Goal: Answer question/provide support

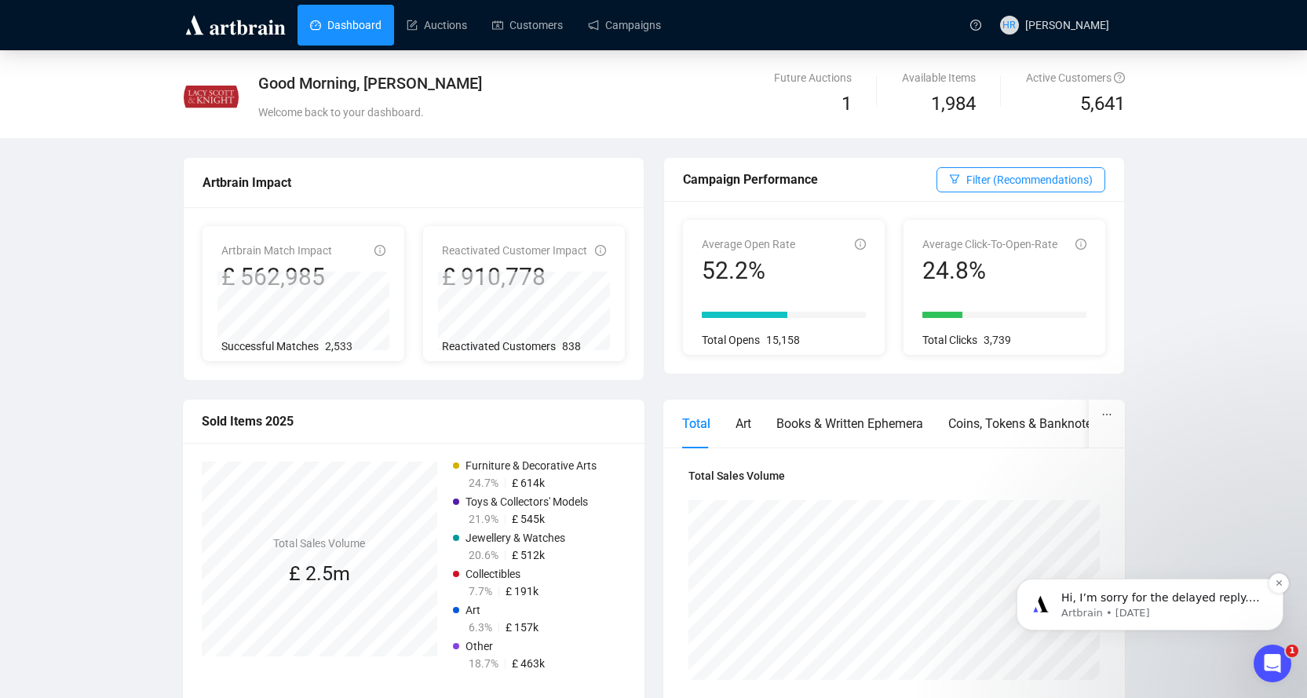
click at [1098, 589] on div "Hi, I’m sorry for the delayed reply. Can you please share the file so that we c…" at bounding box center [1162, 598] width 207 height 20
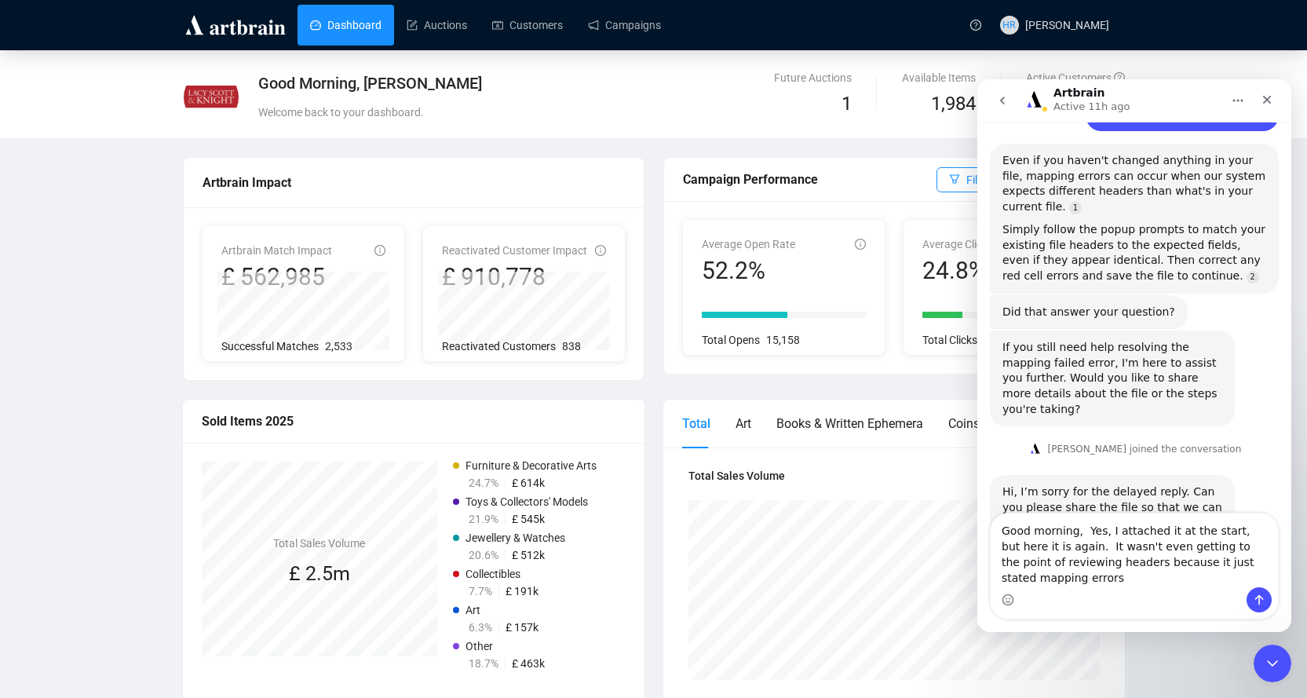
scroll to position [864, 0]
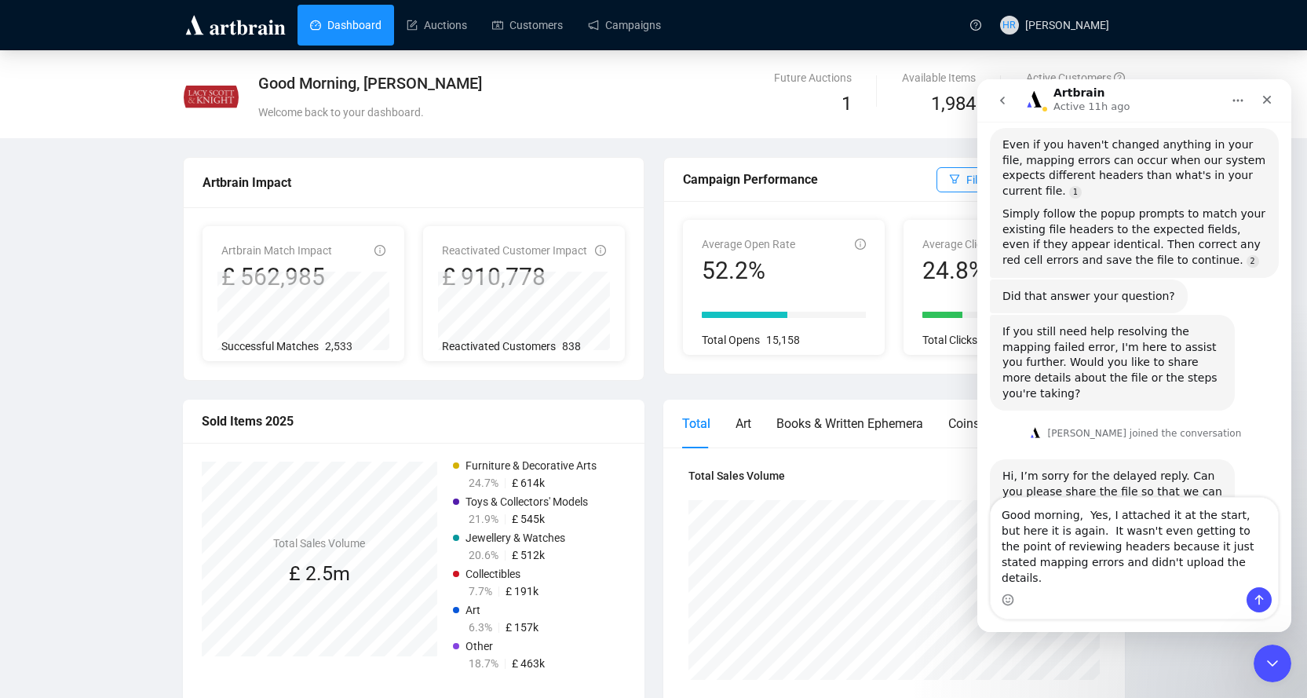
type textarea "Good morning, Yes, I attached it at the start, but here it is again. It wasn't …"
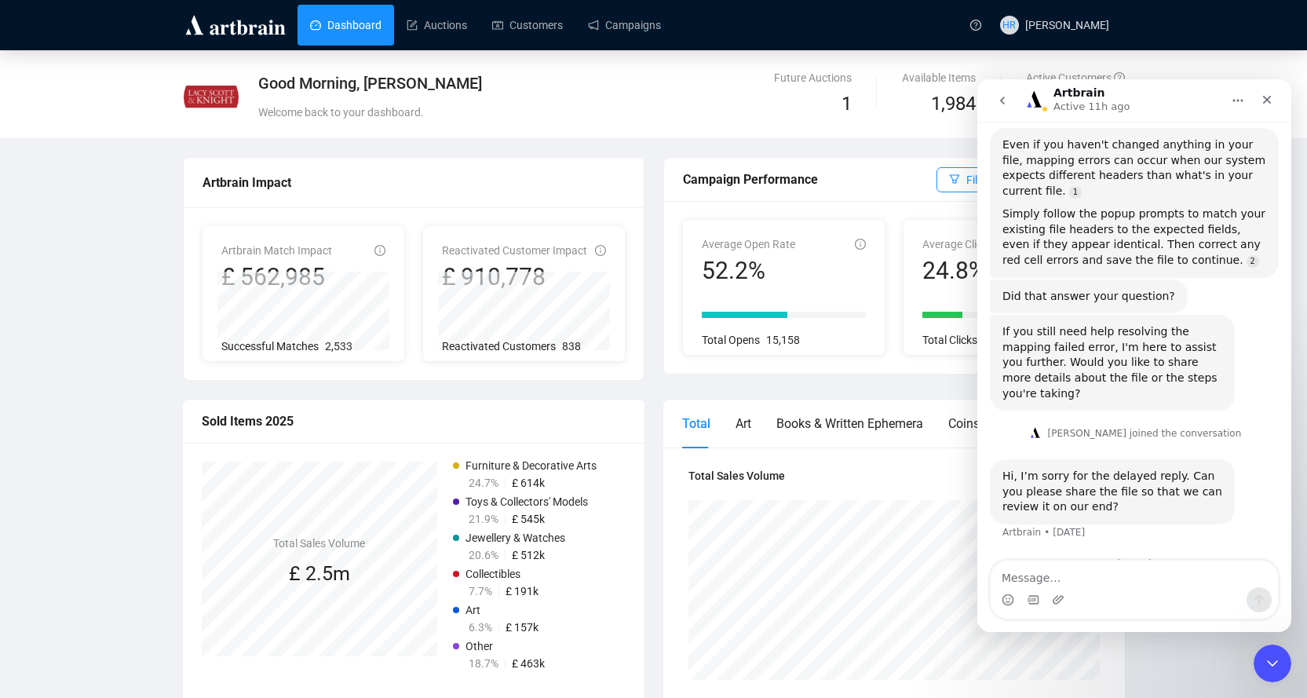
scroll to position [946, 0]
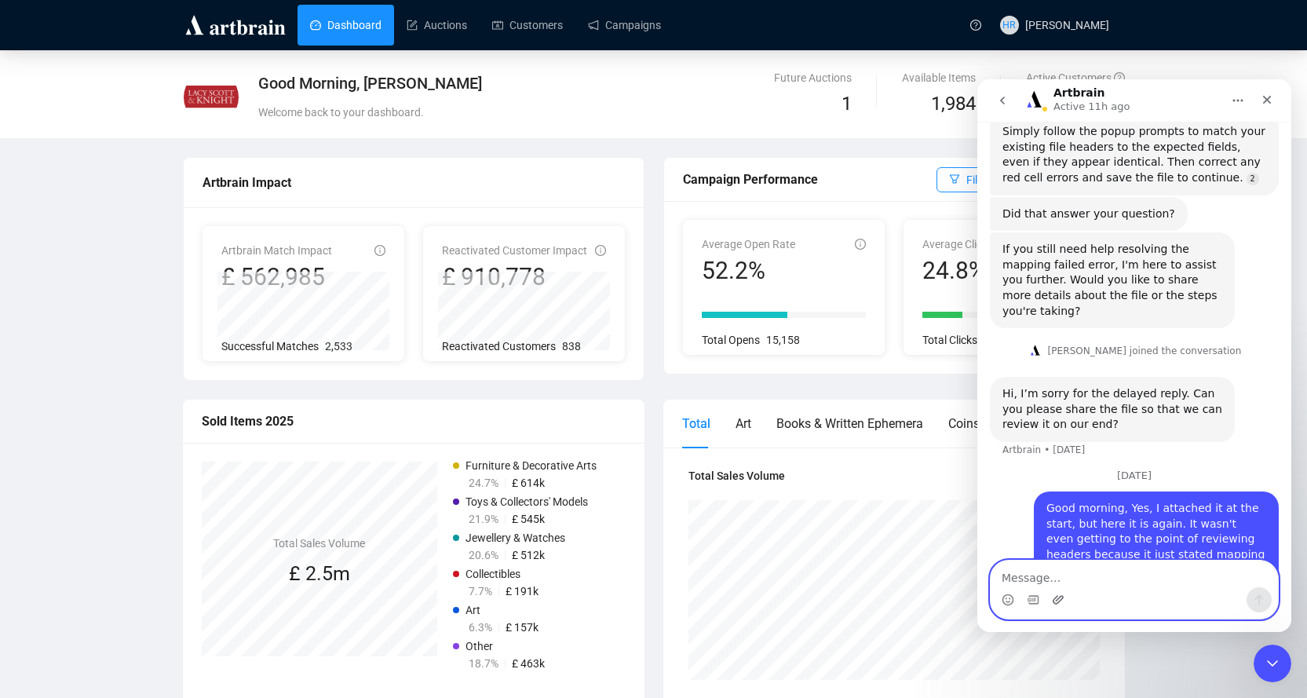
click at [1052, 594] on icon "Upload attachment" at bounding box center [1058, 599] width 13 height 13
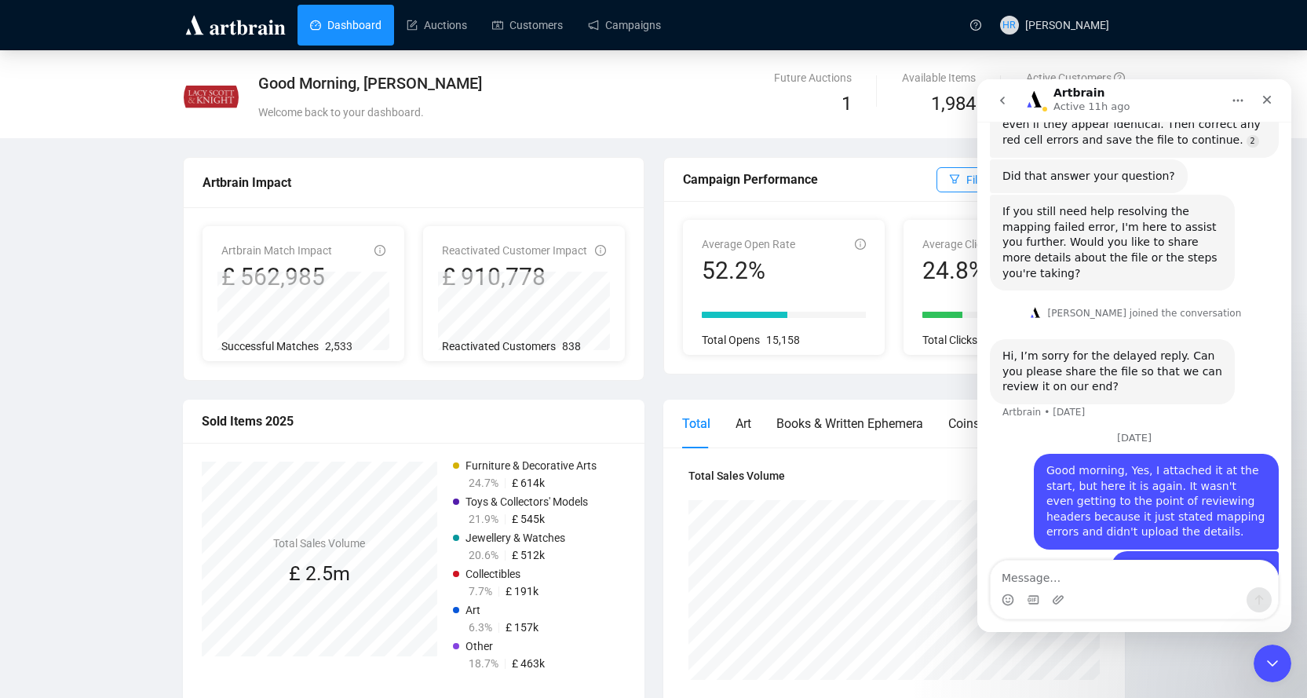
click at [1208, 560] on div "ArtBrainEx...08-16.xlsx" at bounding box center [1202, 568] width 126 height 16
click at [625, 21] on link "Campaigns" at bounding box center [624, 25] width 73 height 41
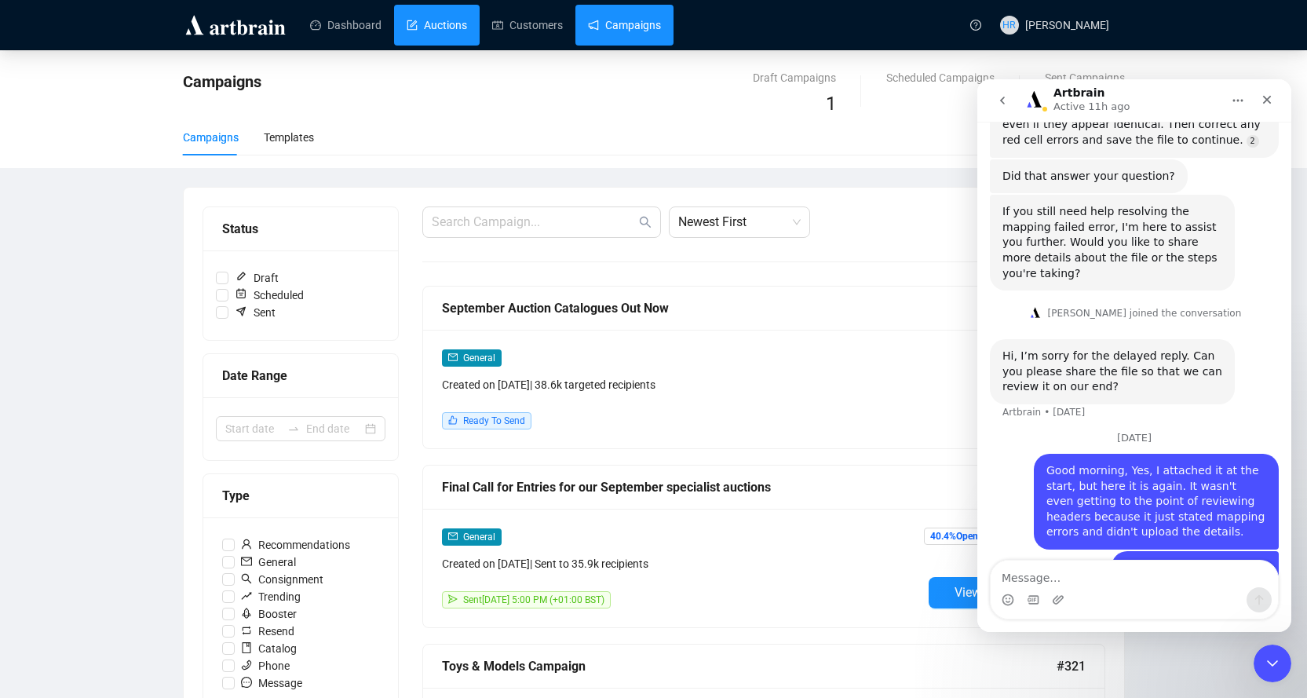
click at [423, 20] on link "Auctions" at bounding box center [436, 25] width 60 height 41
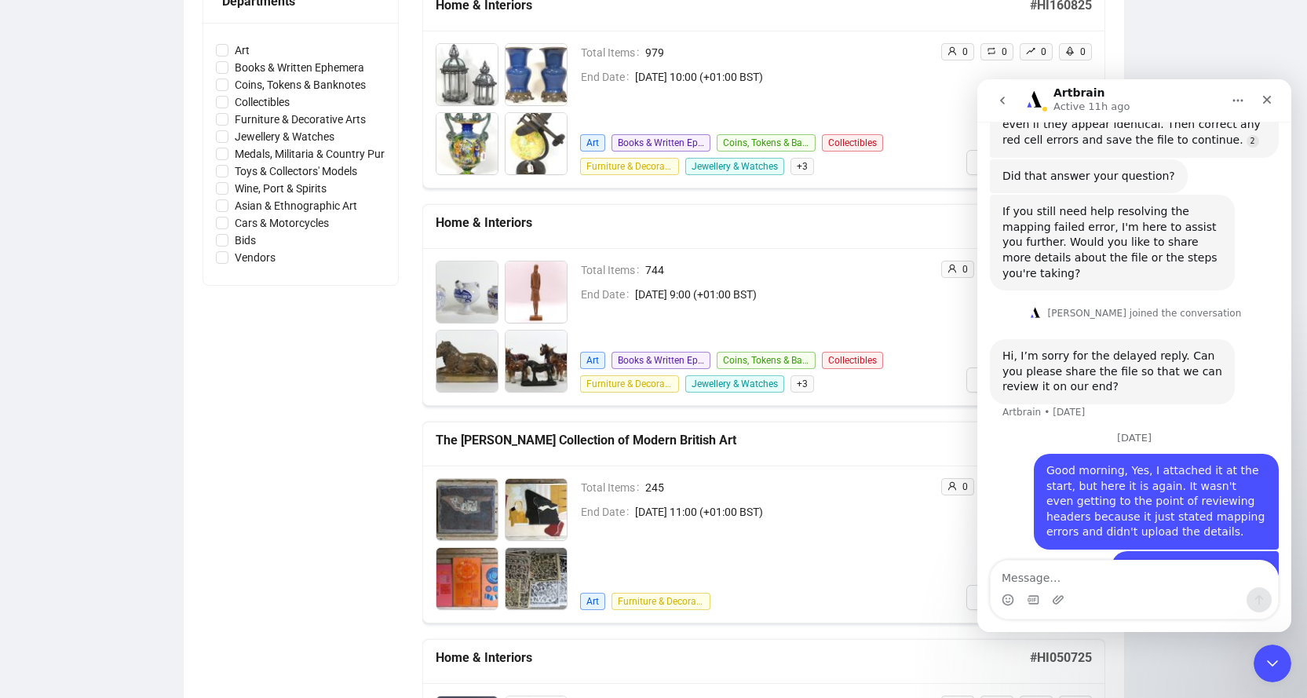
scroll to position [628, 0]
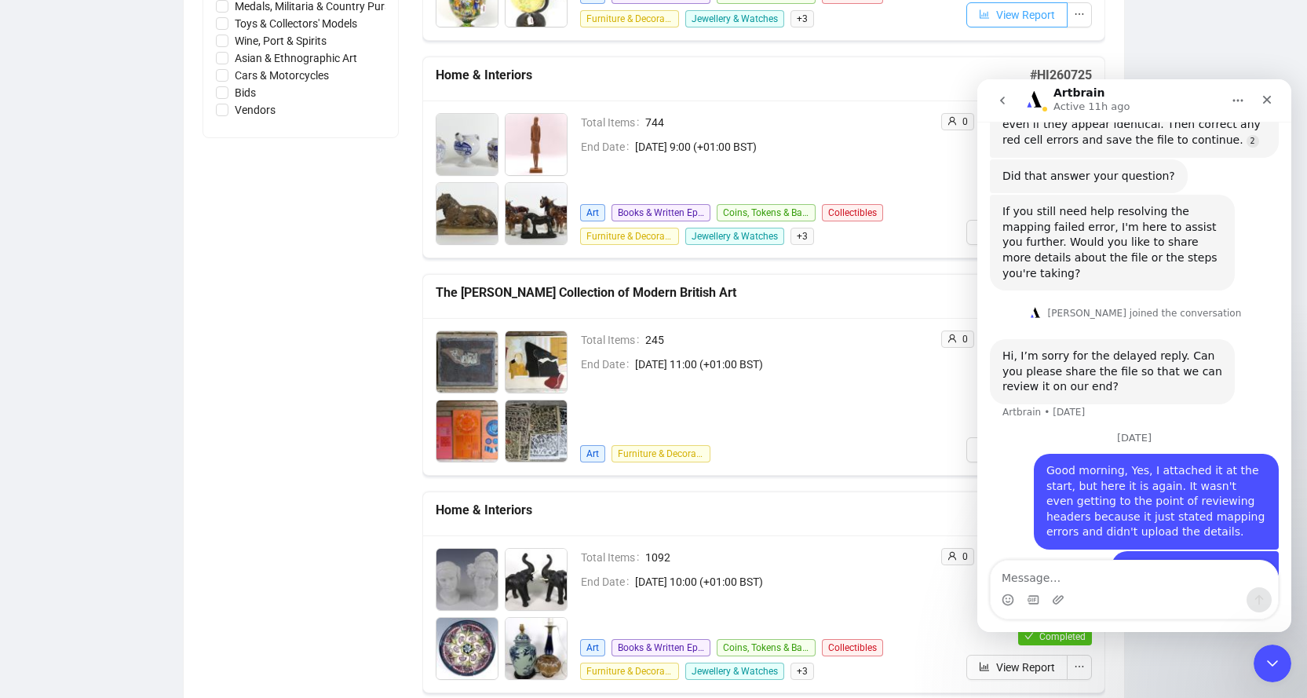
click at [979, 20] on span "button" at bounding box center [984, 14] width 11 height 17
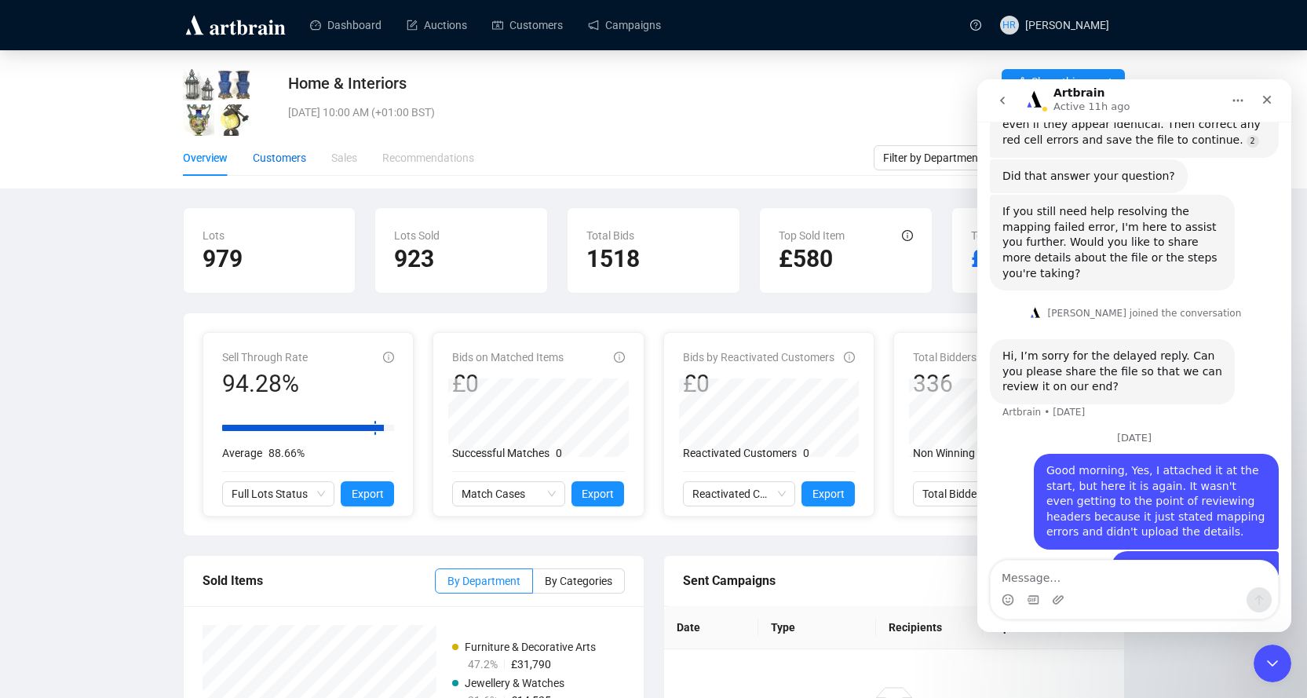
click at [270, 162] on div "Customers" at bounding box center [279, 157] width 53 height 17
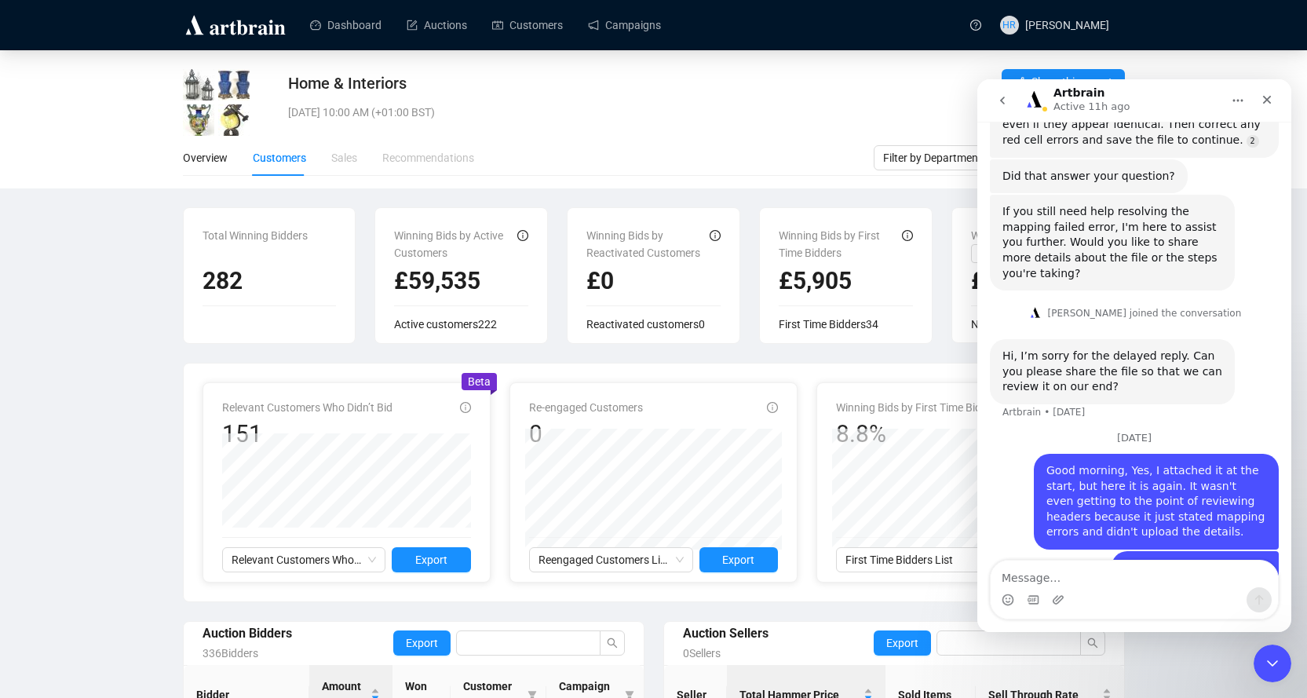
click at [689, 107] on div "[DATE] 10:00 AM (+01:00 BST)" at bounding box center [577, 112] width 578 height 17
click at [1024, 573] on textarea "Message…" at bounding box center [1133, 573] width 287 height 27
drag, startPoint x: 998, startPoint y: 579, endPoint x: 1044, endPoint y: 567, distance: 48.0
click at [1000, 578] on textarea "hi again," at bounding box center [1133, 573] width 287 height 27
click at [1109, 568] on textarea "Hi again," at bounding box center [1133, 573] width 287 height 27
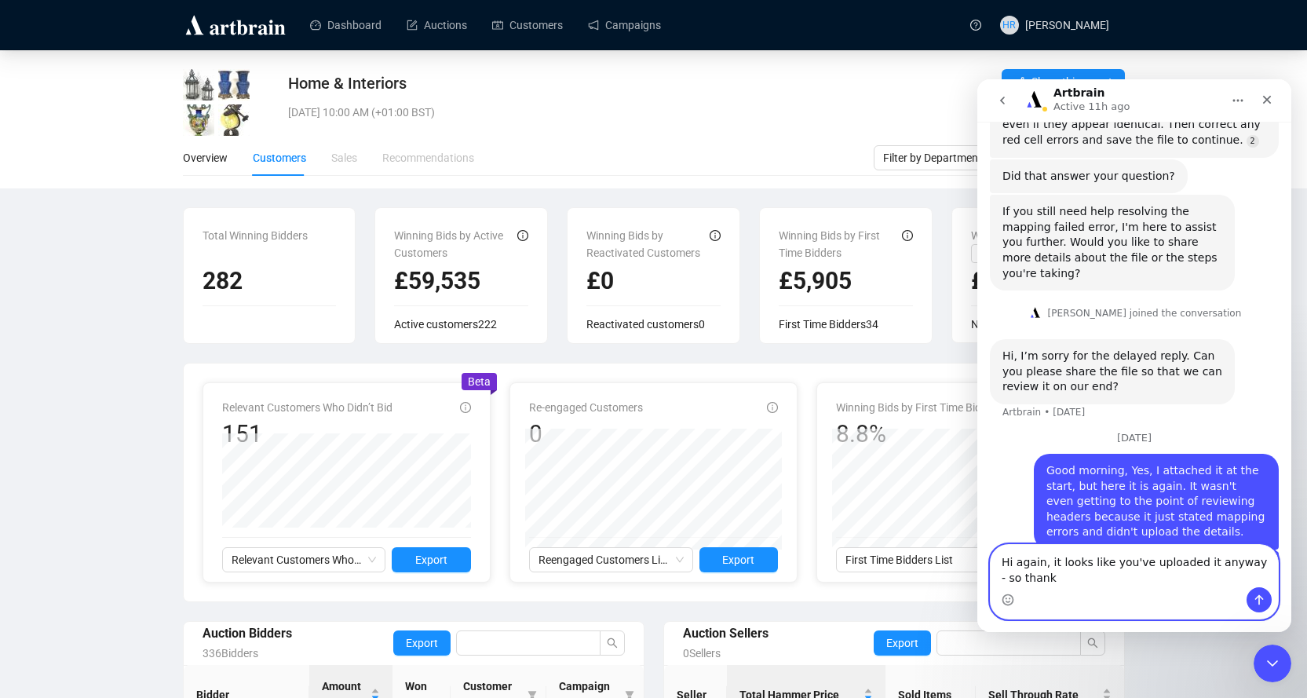
scroll to position [1000, 0]
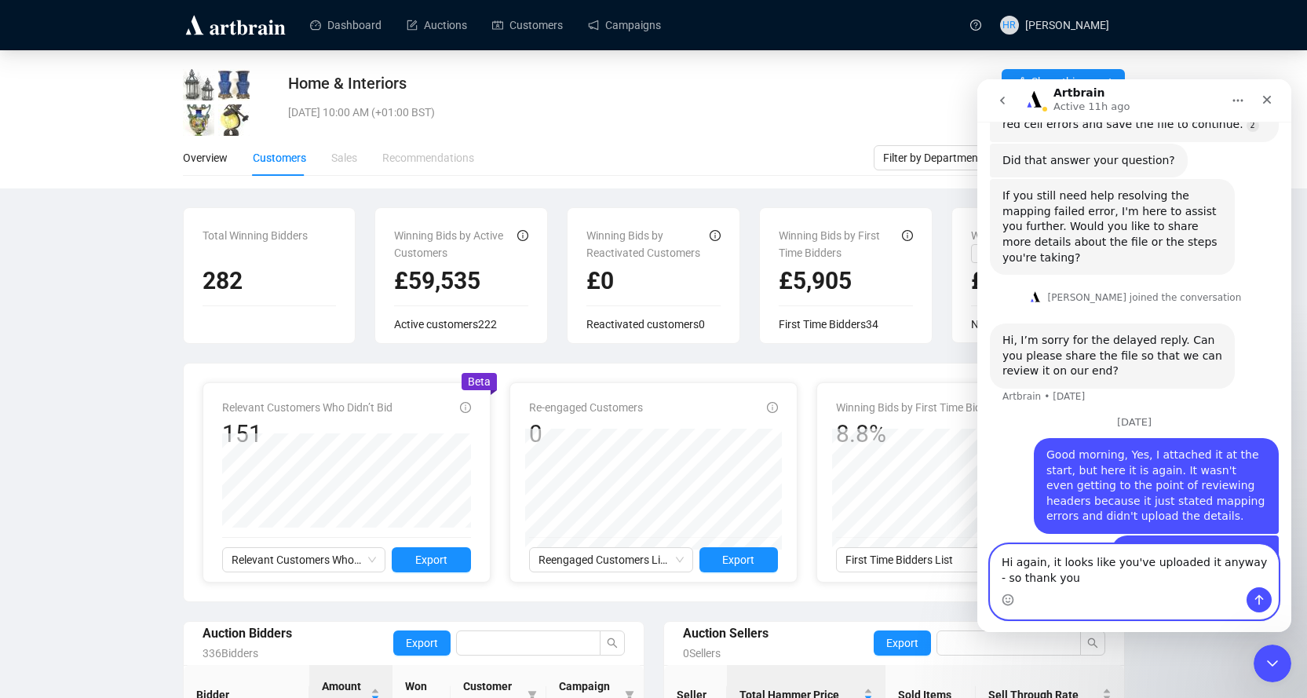
type textarea "Hi again, it looks like you've uploaded it anyway - so thank you!"
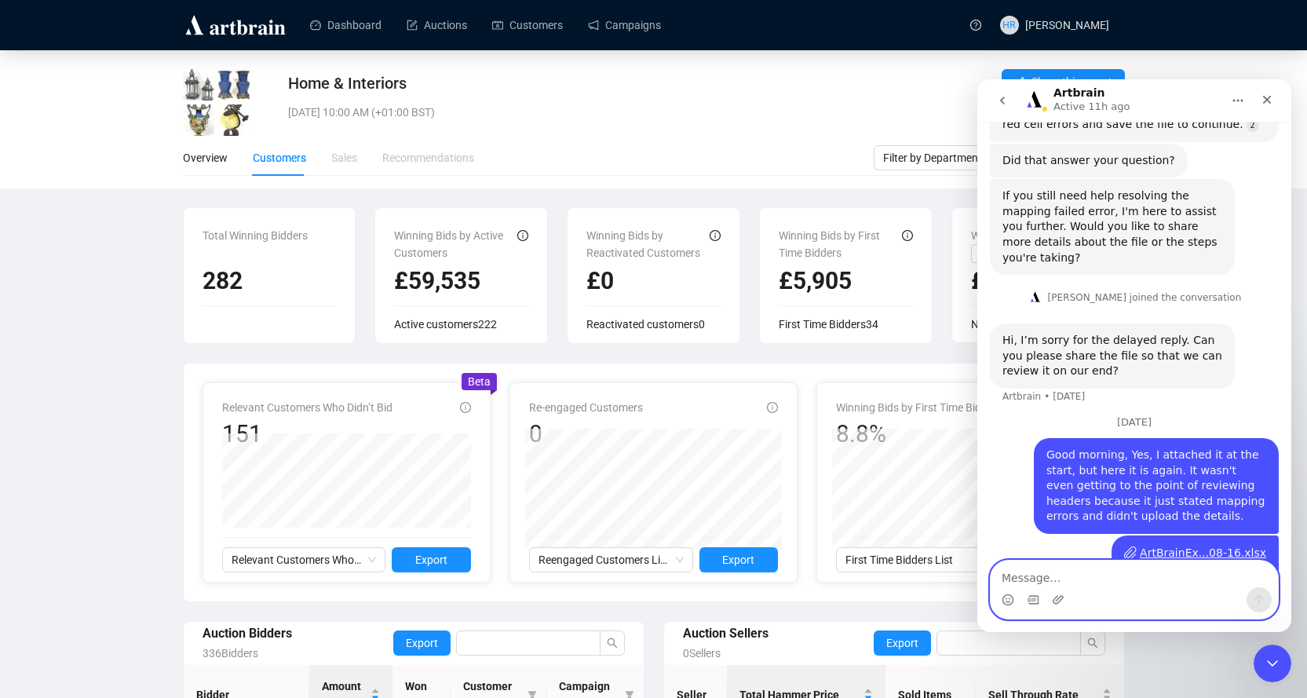
scroll to position [1035, 0]
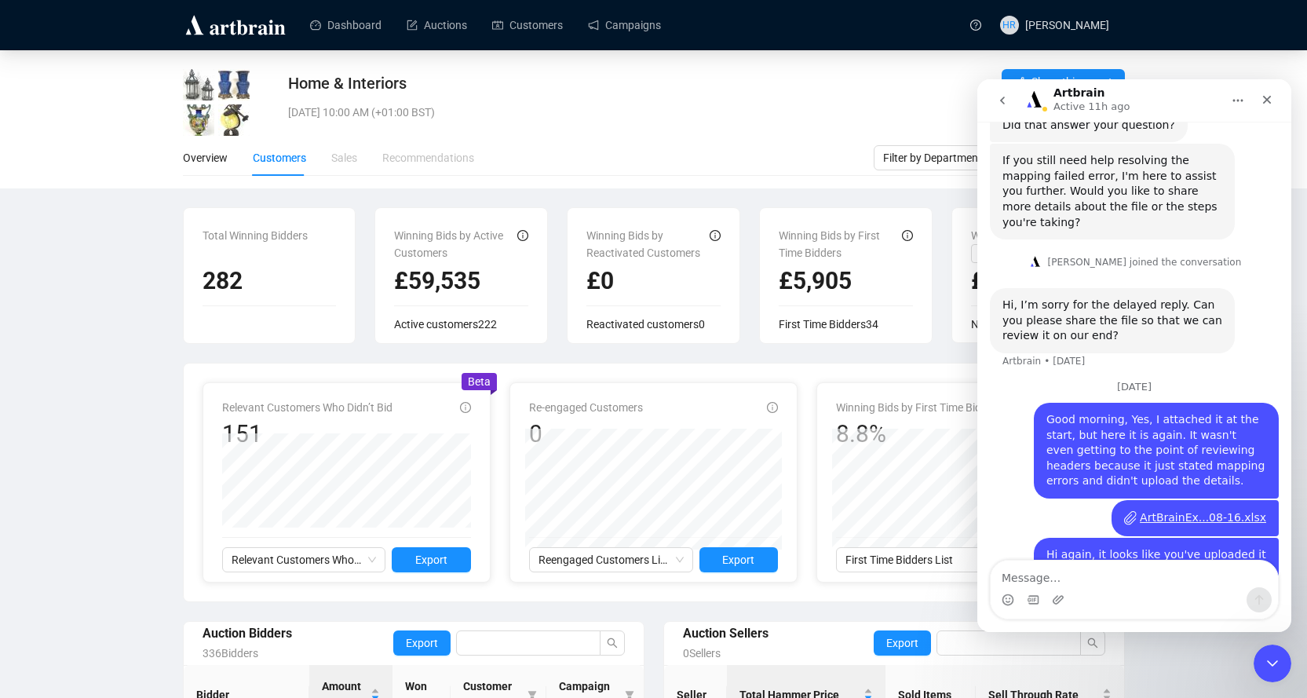
click at [1278, 673] on div "Close Intercom Messenger" at bounding box center [1272, 663] width 38 height 38
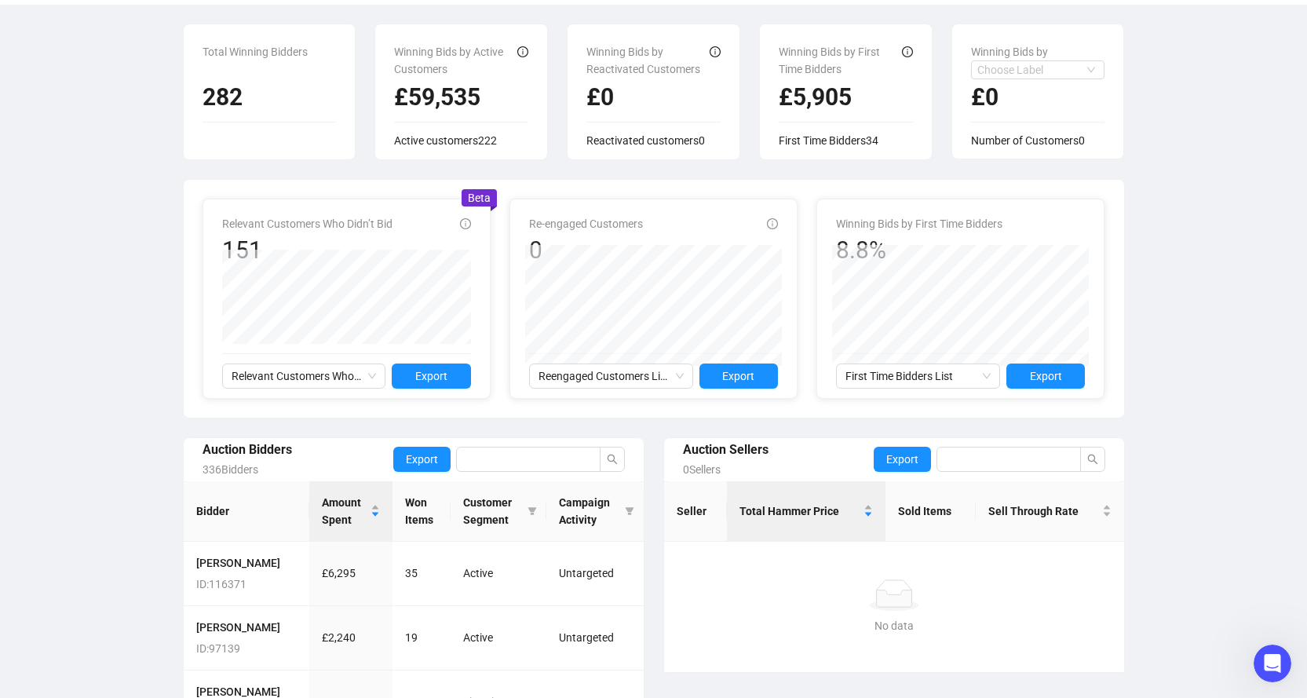
scroll to position [0, 0]
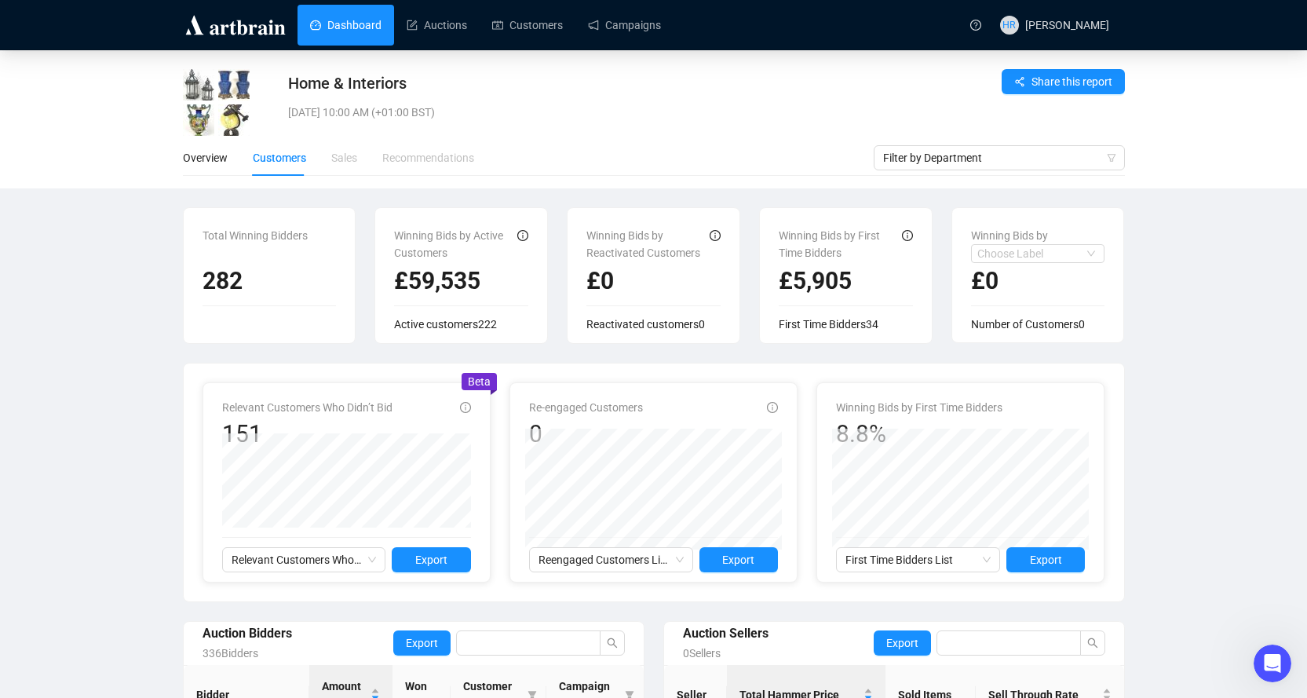
click at [349, 25] on link "Dashboard" at bounding box center [345, 25] width 71 height 41
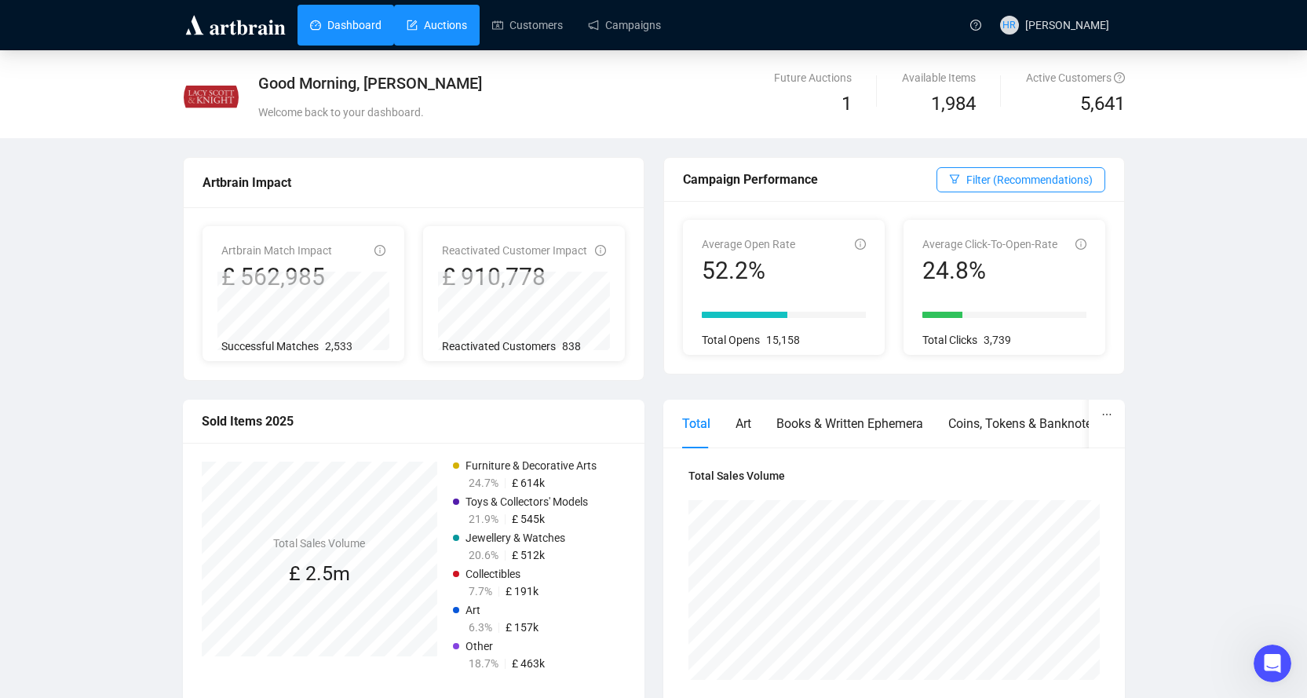
click at [426, 44] on link "Auctions" at bounding box center [436, 25] width 60 height 41
